Goal: Task Accomplishment & Management: Manage account settings

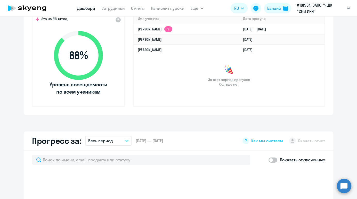
select select "30"
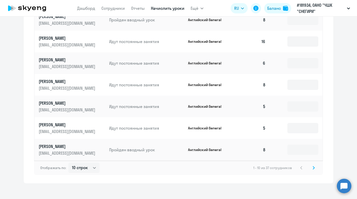
scroll to position [333, 0]
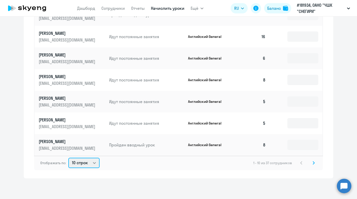
click at [96, 163] on select "10 строк 30 строк 50 строк" at bounding box center [83, 163] width 31 height 10
select select "50"
click at [68, 158] on select "10 строк 30 строк 50 строк" at bounding box center [83, 163] width 31 height 10
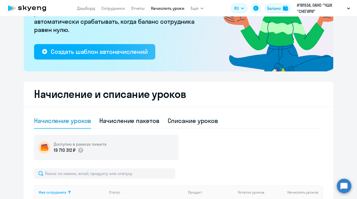
scroll to position [0, 0]
